Goal: Navigation & Orientation: Go to known website

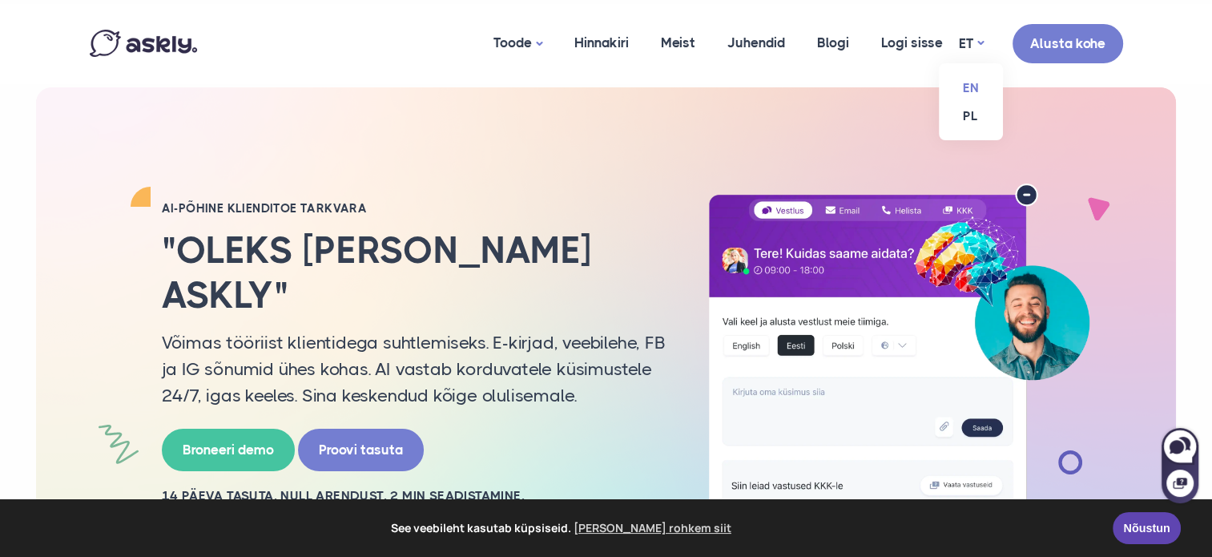
click at [967, 83] on link "EN" at bounding box center [971, 88] width 64 height 28
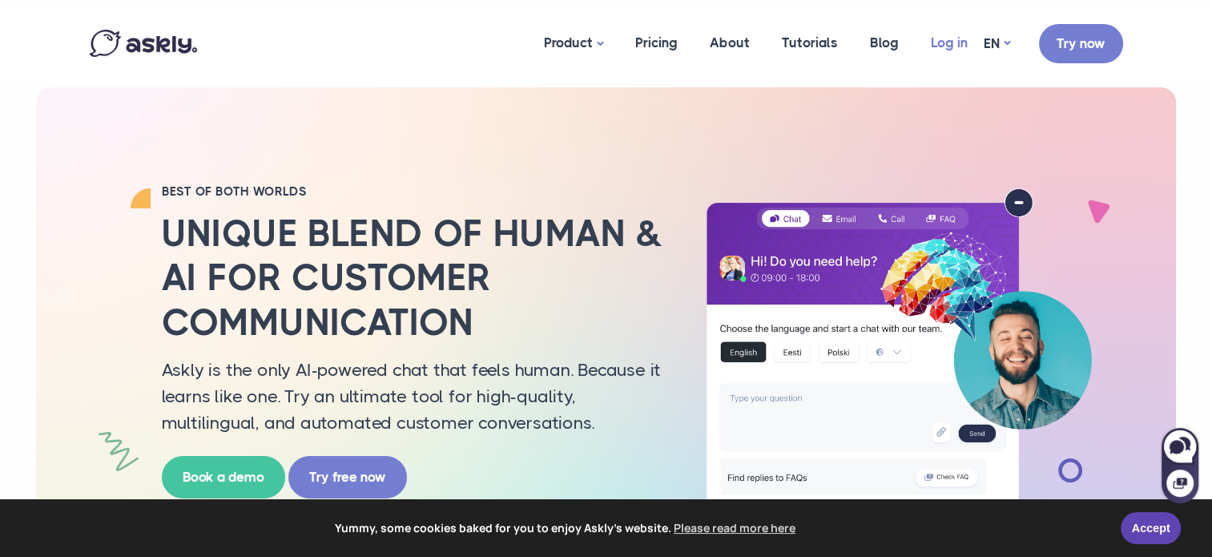
click at [945, 54] on link "Log in" at bounding box center [949, 43] width 69 height 78
